Goal: Entertainment & Leisure: Consume media (video, audio)

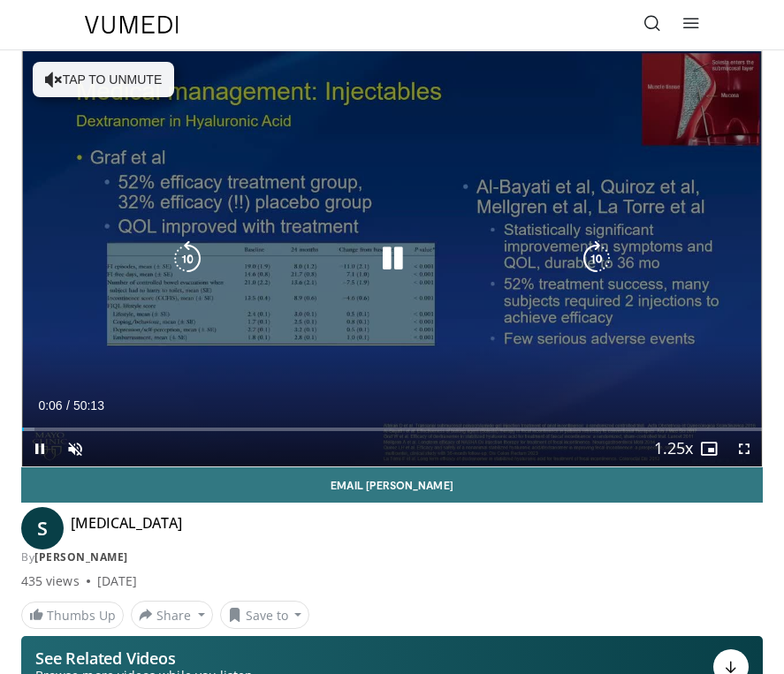
click at [114, 67] on button "Tap to unmute" at bounding box center [103, 79] width 141 height 35
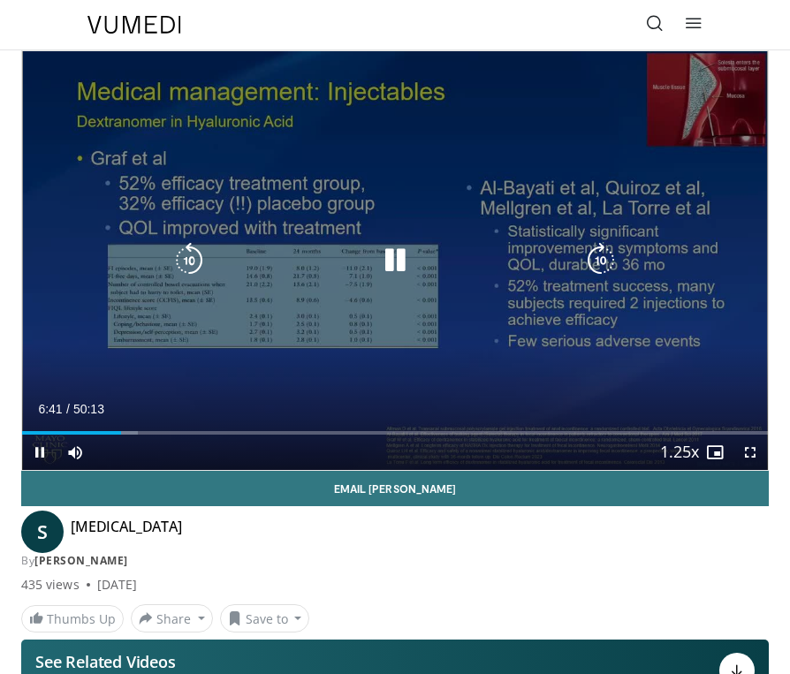
click at [385, 264] on icon "Video Player" at bounding box center [394, 260] width 35 height 35
